Goal: Information Seeking & Learning: Learn about a topic

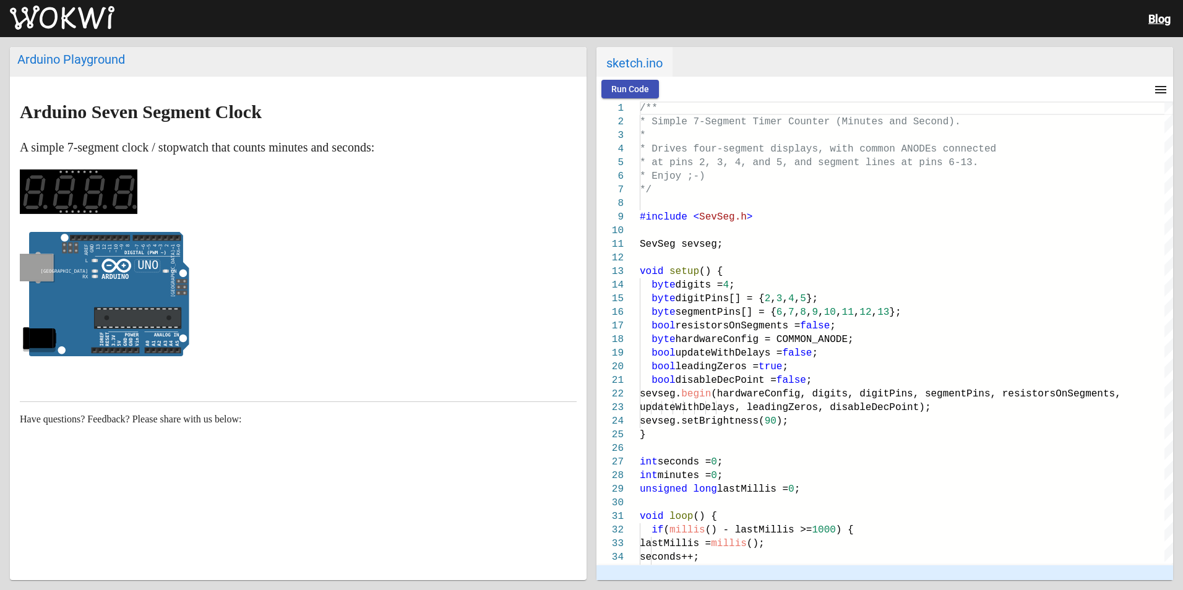
click at [371, 226] on markdown "Arduino Seven Segment Clock A simple 7-segment clock / stopwatch that counts mi…" at bounding box center [298, 232] width 557 height 260
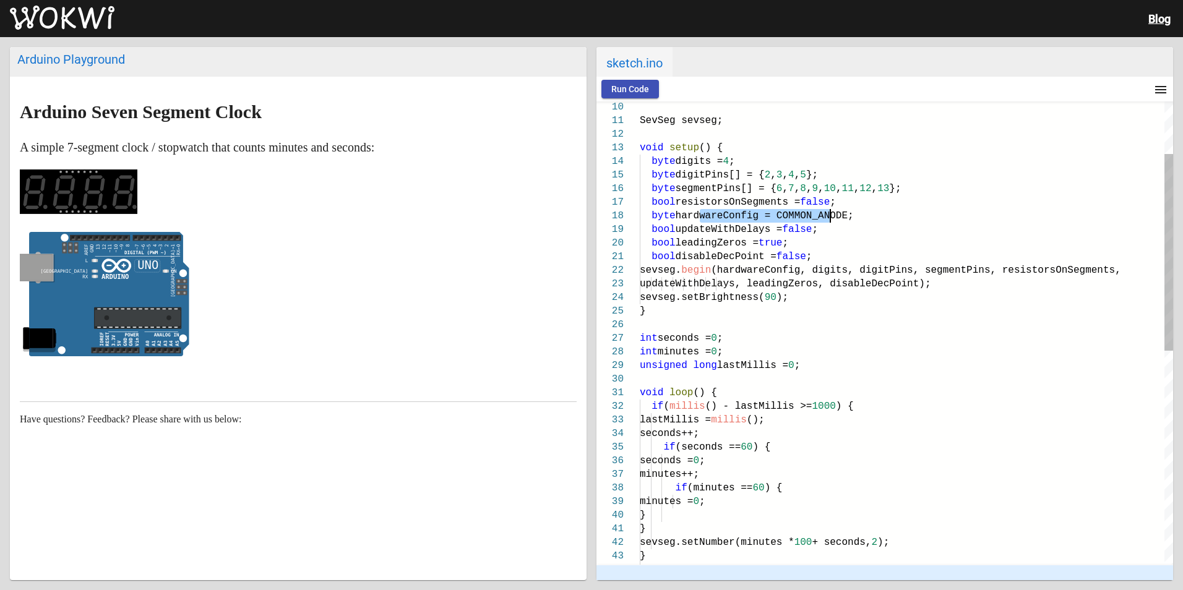
drag, startPoint x: 817, startPoint y: 213, endPoint x: 849, endPoint y: 213, distance: 31.6
click at [839, 213] on span "hardwareConfig = COMMON_ANODE;" at bounding box center [765, 215] width 178 height 11
click at [896, 220] on div "byte hardwareConfig = COMMON_ANODE;" at bounding box center [906, 216] width 533 height 14
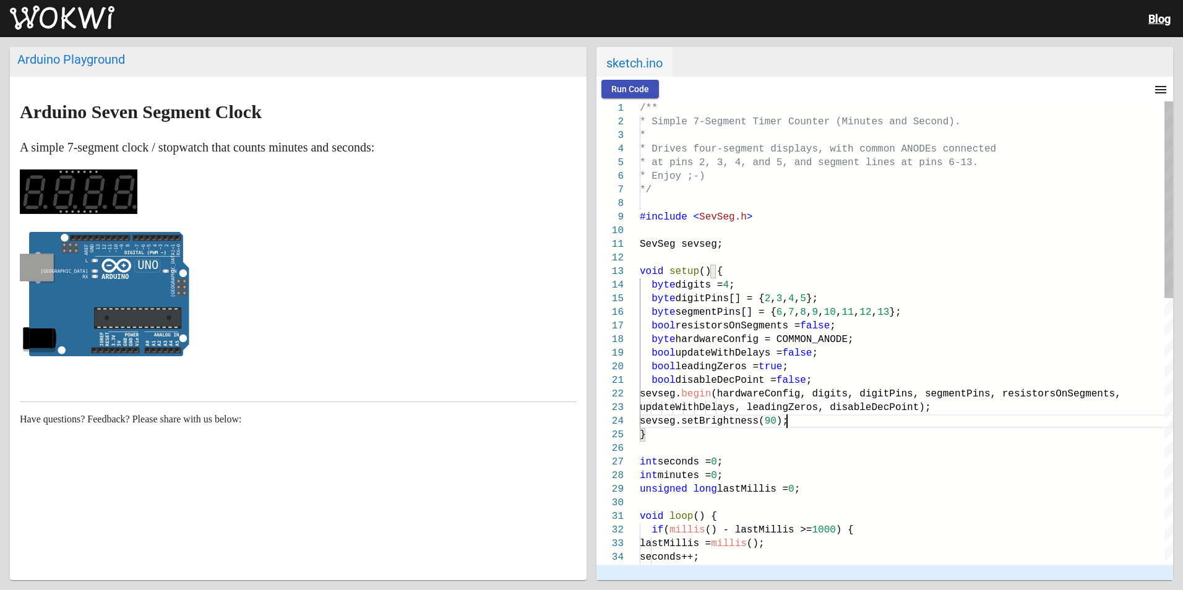
click at [805, 314] on span "8" at bounding box center [803, 312] width 6 height 11
drag, startPoint x: 703, startPoint y: 311, endPoint x: 907, endPoint y: 312, distance: 203.5
click at [901, 312] on span "byte segmentPins[] = { 6 , 7 , 8 , 9 , 10 , 11 , 12 , 13 };" at bounding box center [771, 312] width 262 height 11
click at [977, 354] on div "bool updateWithDelays = false ;" at bounding box center [906, 353] width 533 height 14
drag, startPoint x: 739, startPoint y: 299, endPoint x: 939, endPoint y: 373, distance: 213.5
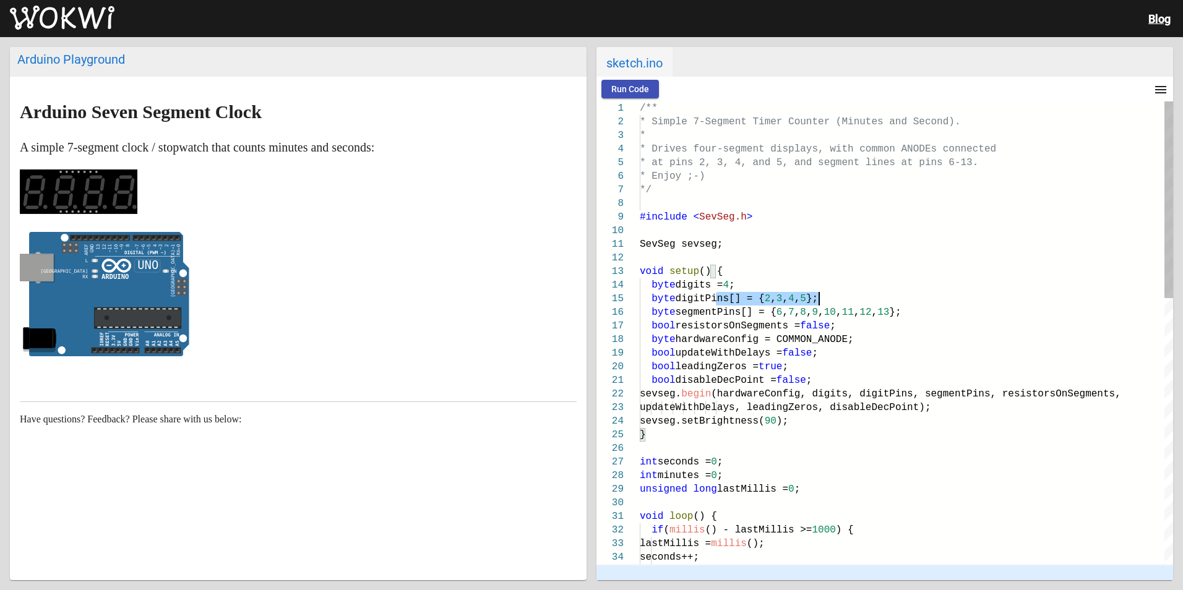
click at [843, 300] on div "byte digitPins[] = { 2 , 3 , 4 , 5 };" at bounding box center [906, 299] width 533 height 14
click at [943, 380] on div "bool disableDecPoint = false ;" at bounding box center [906, 381] width 533 height 14
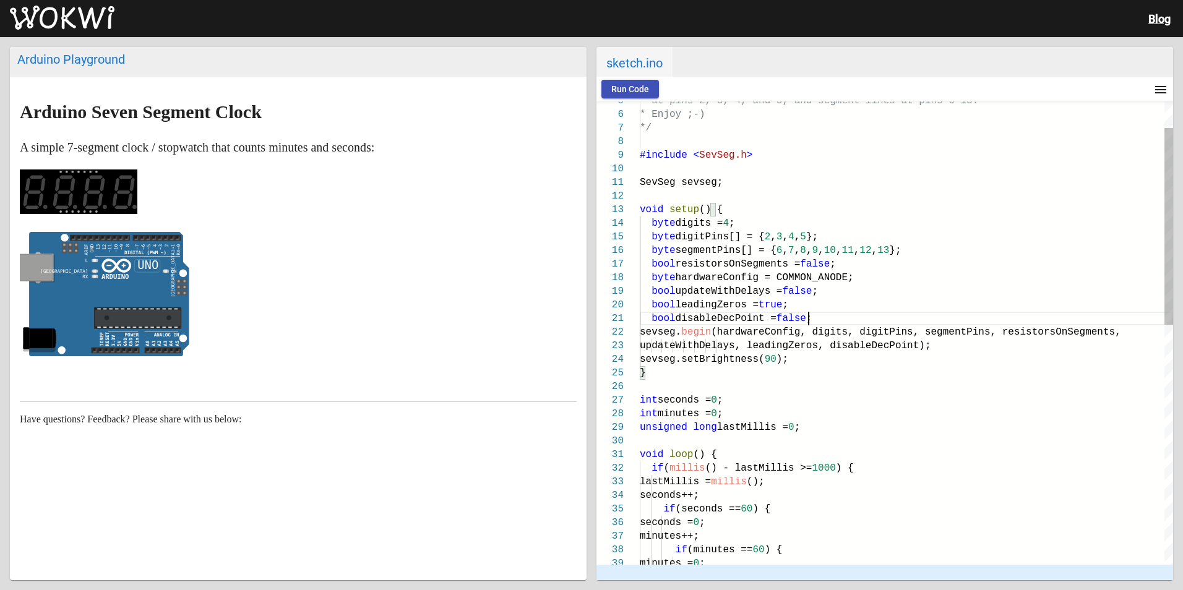
click at [787, 372] on div "}" at bounding box center [906, 373] width 533 height 14
drag, startPoint x: 817, startPoint y: 336, endPoint x: 896, endPoint y: 362, distance: 83.3
click at [879, 352] on div "if (seconds == 60 ) { if ( millis () - lastMillis >= 1000 ) { lastMillis = mill…" at bounding box center [906, 584] width 533 height 1089
click at [896, 363] on div "sevseg.setBrightness( 90 );" at bounding box center [906, 360] width 533 height 14
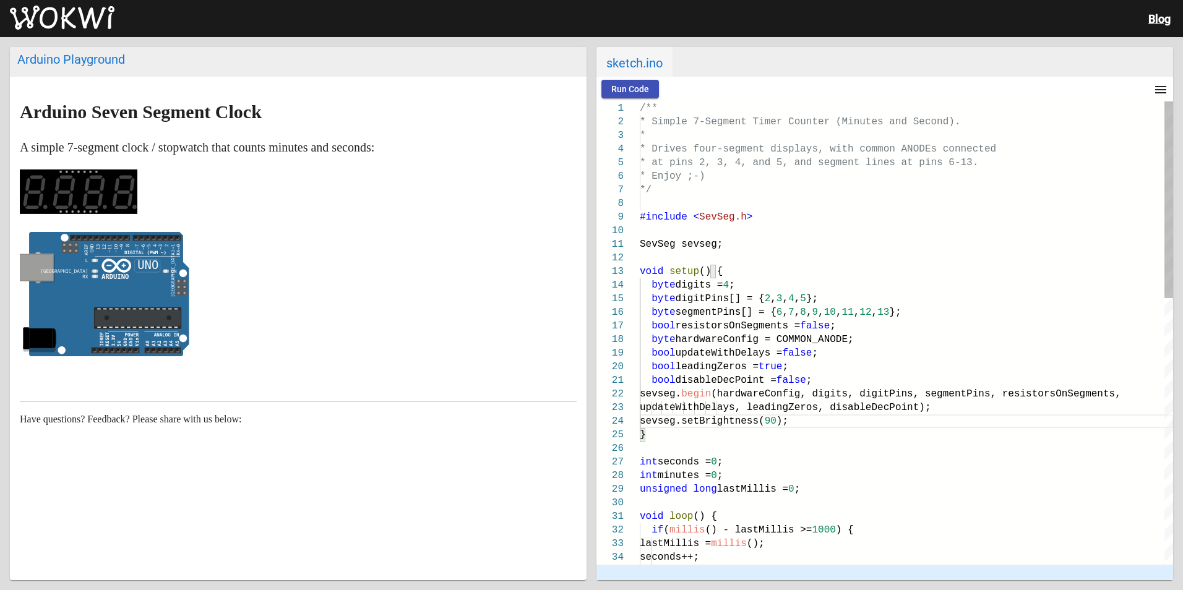
type textarea "/** * Simple 7-Segment Timer Counter (Minutes and Second). * * Drives four-segm…"
drag, startPoint x: 757, startPoint y: 148, endPoint x: 924, endPoint y: 172, distance: 168.8
click at [942, 220] on div "#include < SevSeg.h >" at bounding box center [906, 217] width 533 height 14
drag, startPoint x: 690, startPoint y: 147, endPoint x: 890, endPoint y: 176, distance: 201.9
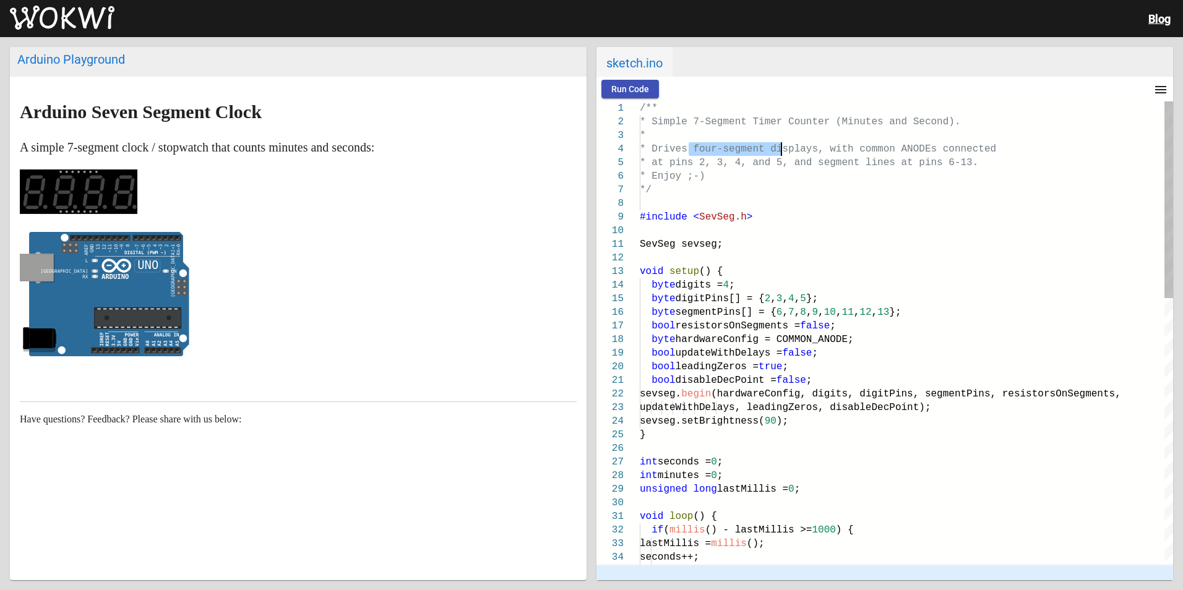
click at [818, 147] on span "* Drives four-segment displays, with common ANODE" at bounding box center [785, 149] width 291 height 11
click at [894, 181] on div "* Enjoy ;-)" at bounding box center [906, 177] width 533 height 14
drag, startPoint x: 669, startPoint y: 151, endPoint x: 909, endPoint y: 154, distance: 240.1
click at [904, 153] on span "* Drives four-segment displays, with common ANODE" at bounding box center [785, 149] width 291 height 11
click at [930, 157] on span "ns 6-13." at bounding box center [954, 162] width 48 height 11
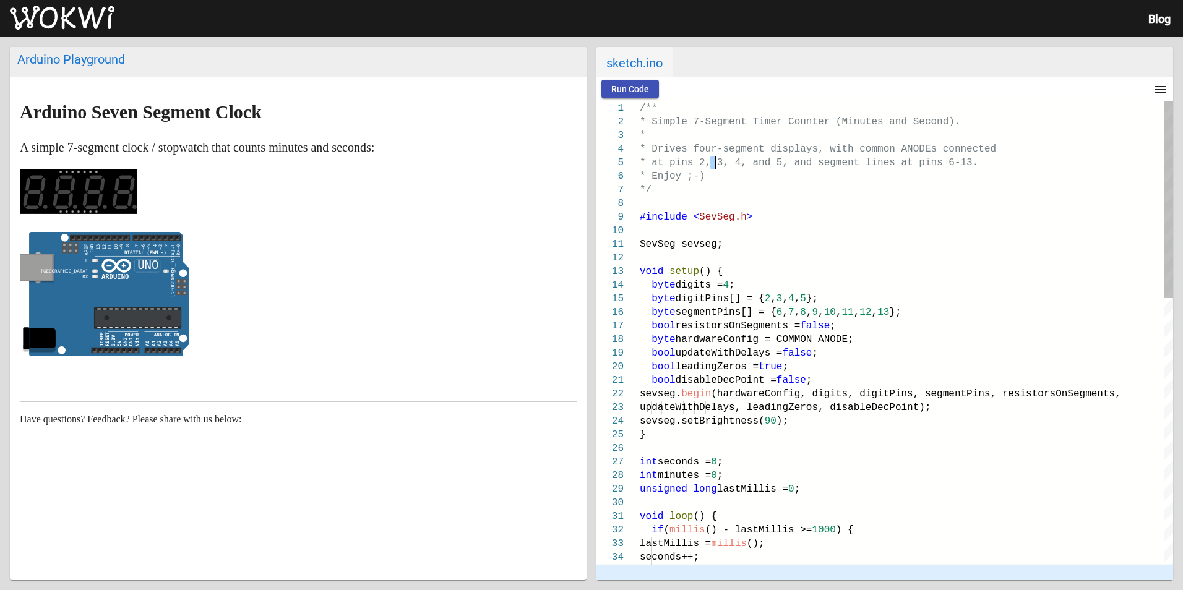
drag, startPoint x: 723, startPoint y: 166, endPoint x: 857, endPoint y: 193, distance: 136.9
click at [857, 193] on div "*/" at bounding box center [906, 190] width 533 height 14
